Goal: Communication & Community: Answer question/provide support

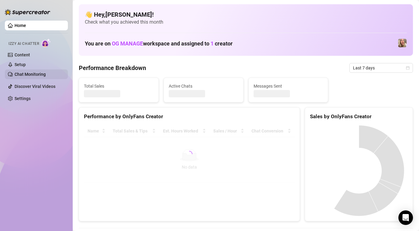
click at [27, 75] on link "Chat Monitoring" at bounding box center [30, 74] width 31 height 5
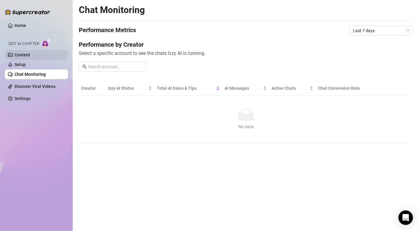
click at [30, 54] on link "Content" at bounding box center [22, 54] width 15 height 5
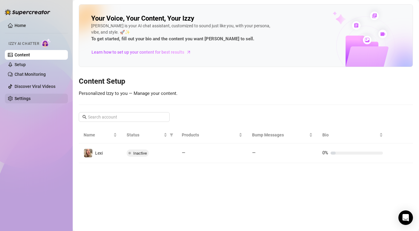
click at [20, 96] on link "Settings" at bounding box center [23, 98] width 16 height 5
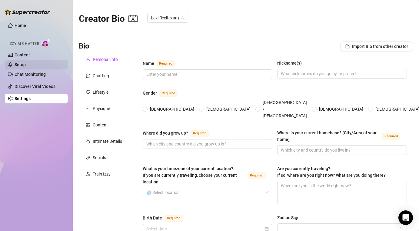
click at [22, 65] on link "Setup" at bounding box center [20, 64] width 11 height 5
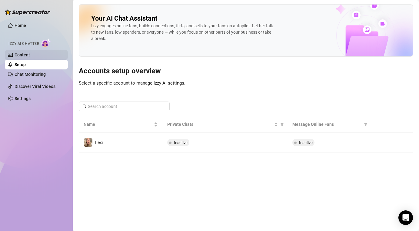
click at [25, 52] on link "Content" at bounding box center [22, 54] width 15 height 5
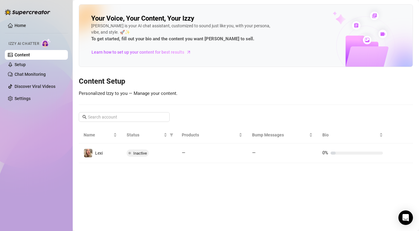
click at [27, 45] on span "Izzy AI Chatter" at bounding box center [23, 44] width 31 height 6
click at [22, 64] on link "Setup" at bounding box center [20, 64] width 11 height 5
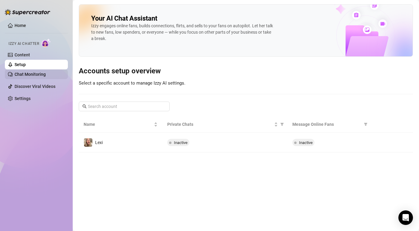
click at [32, 72] on link "Chat Monitoring" at bounding box center [30, 74] width 31 height 5
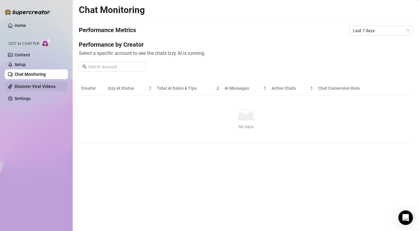
click at [30, 84] on link "Discover Viral Videos" at bounding box center [35, 86] width 41 height 5
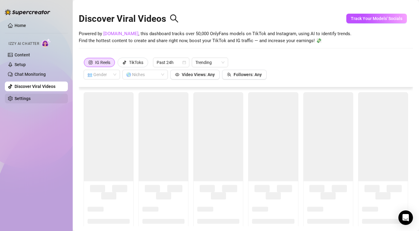
click at [18, 99] on link "Settings" at bounding box center [23, 98] width 16 height 5
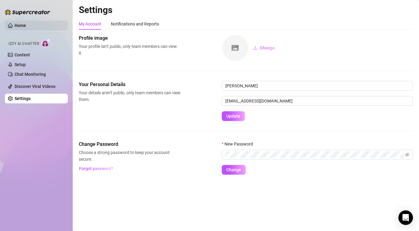
click at [19, 27] on link "Home" at bounding box center [21, 25] width 12 height 5
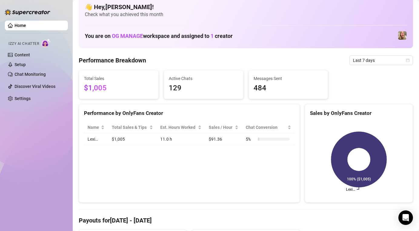
scroll to position [12, 0]
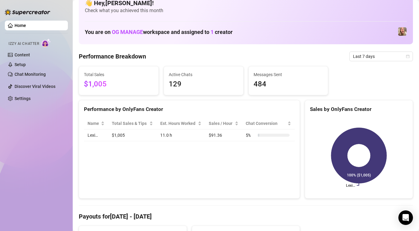
click at [92, 135] on td "Lexi…" at bounding box center [96, 135] width 24 height 12
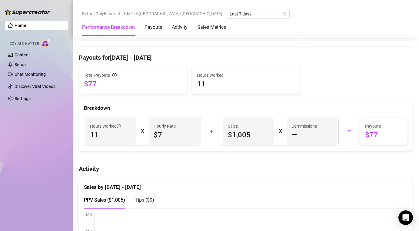
scroll to position [169, 0]
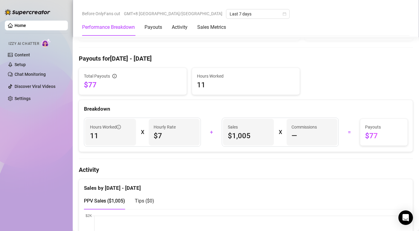
click at [294, 134] on span "—" at bounding box center [294, 136] width 6 height 10
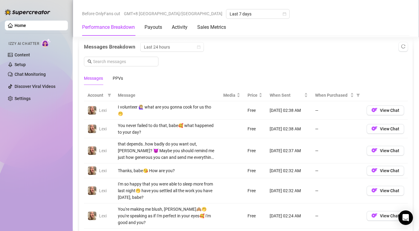
scroll to position [554, 0]
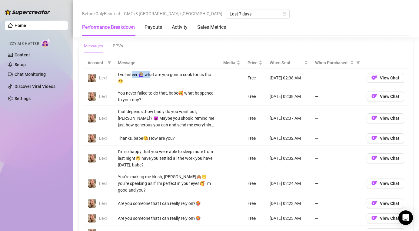
drag, startPoint x: 131, startPoint y: 73, endPoint x: 187, endPoint y: 110, distance: 67.3
click at [187, 110] on tbody "Lexi I volunteer 🙋🏼‍♀️ what are you gonna cook for us tho🤭 Free [DATE] 02:38 AM…" at bounding box center [246, 167] width 324 height 197
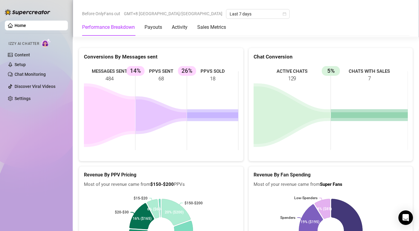
scroll to position [827, 0]
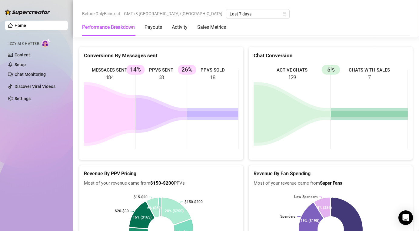
click at [181, 122] on rect at bounding box center [161, 109] width 154 height 91
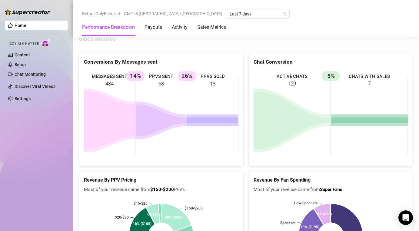
scroll to position [1000, 0]
